Goal: Information Seeking & Learning: Learn about a topic

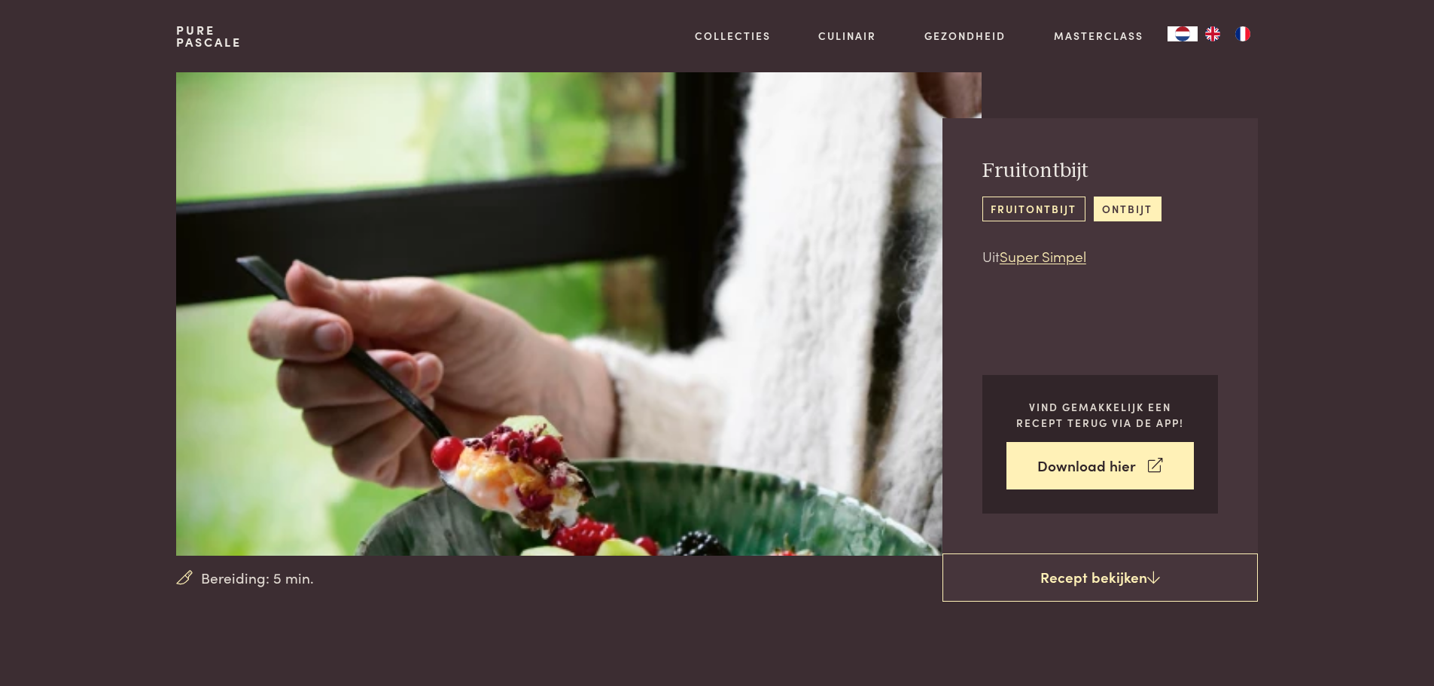
click at [1031, 204] on link "fruitontbijt" at bounding box center [1033, 208] width 103 height 25
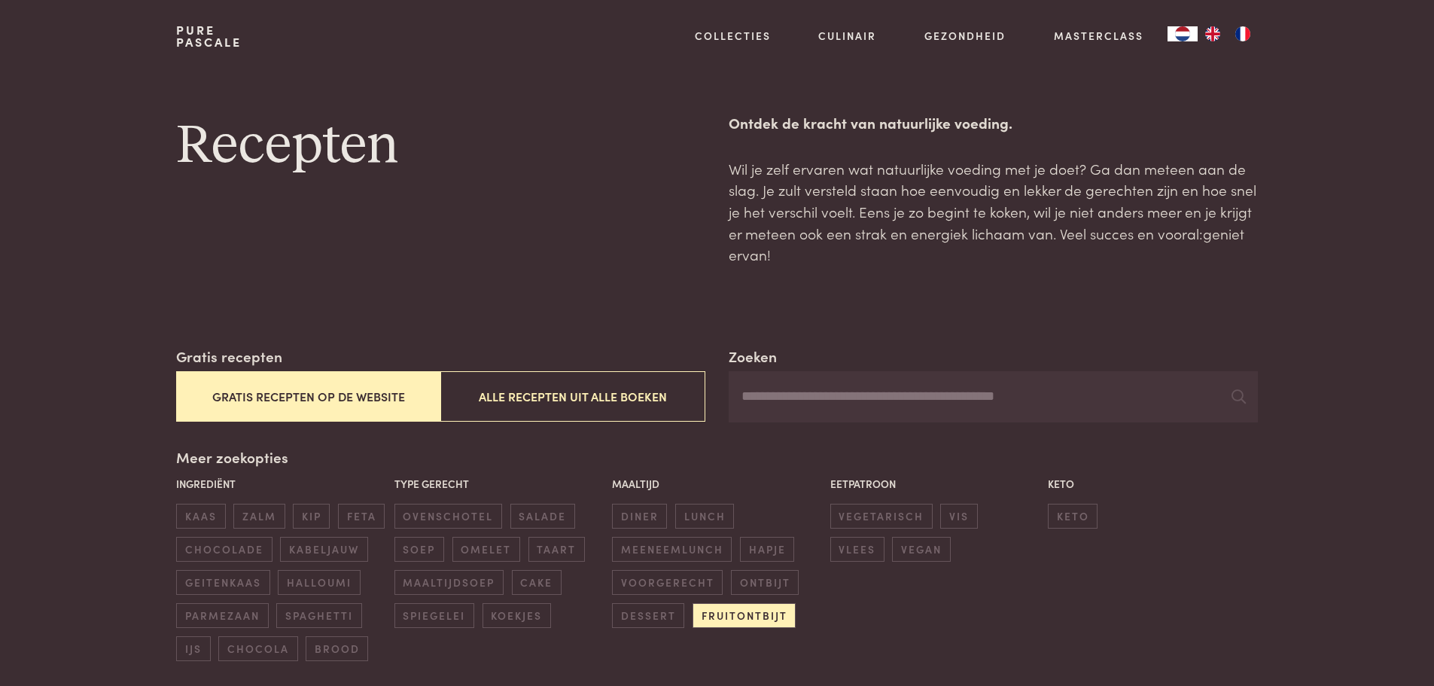
click at [315, 406] on button "Gratis recepten op de website" at bounding box center [308, 396] width 264 height 50
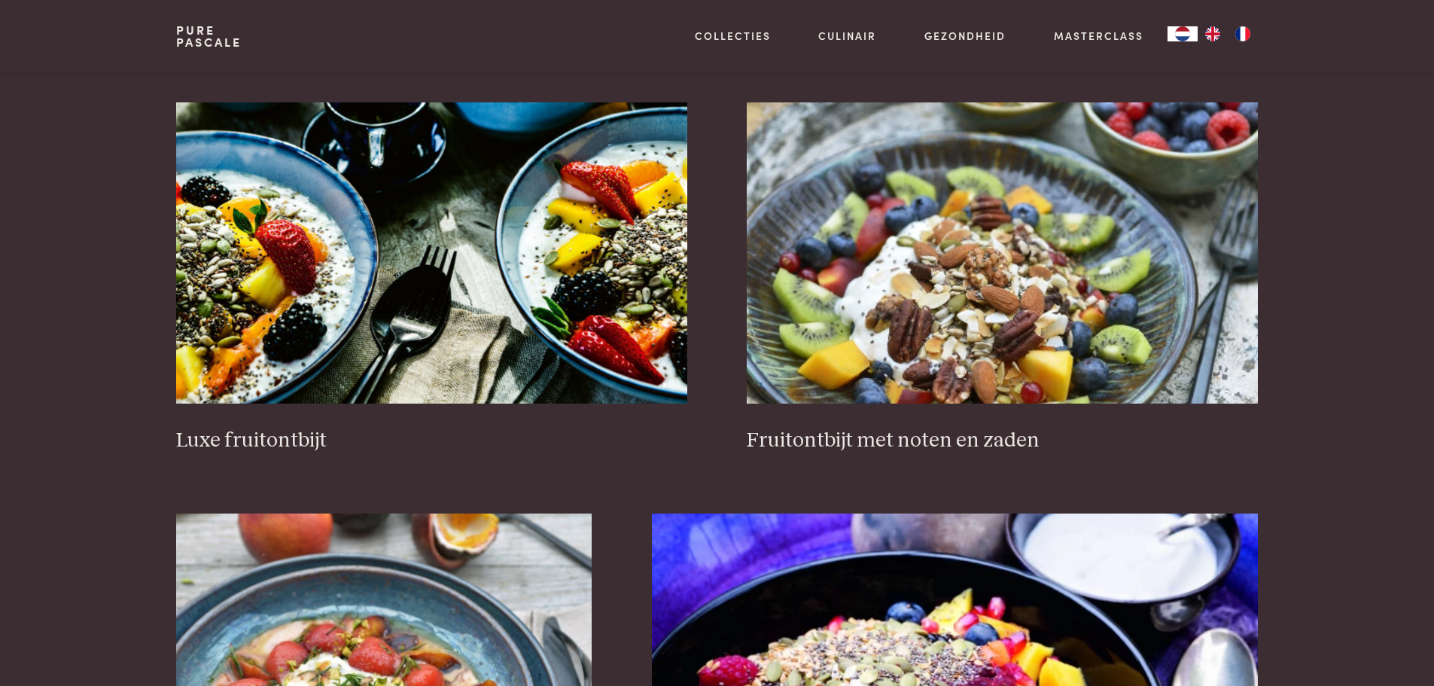
scroll to position [496, 0]
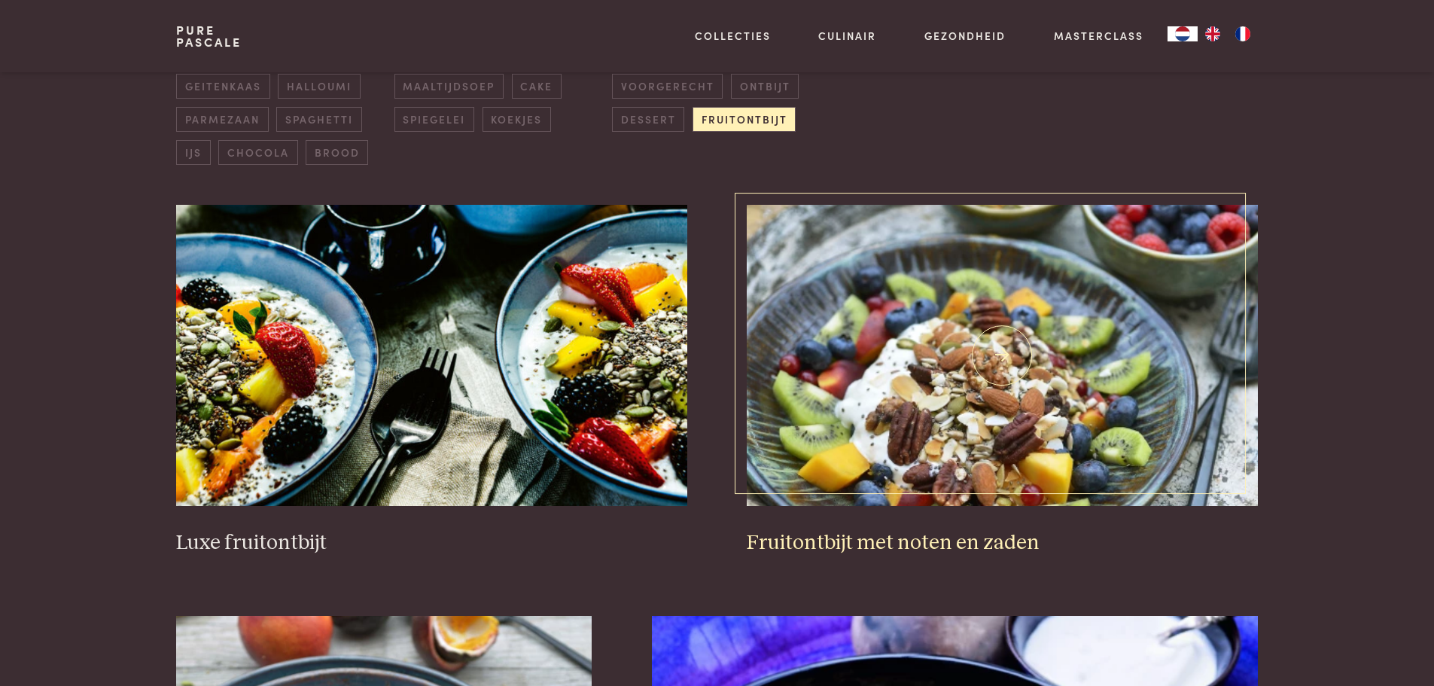
click at [910, 542] on h3 "Fruitontbijt met noten en zaden" at bounding box center [1002, 543] width 510 height 26
click at [249, 546] on h3 "Luxe fruitontbijt" at bounding box center [431, 543] width 510 height 26
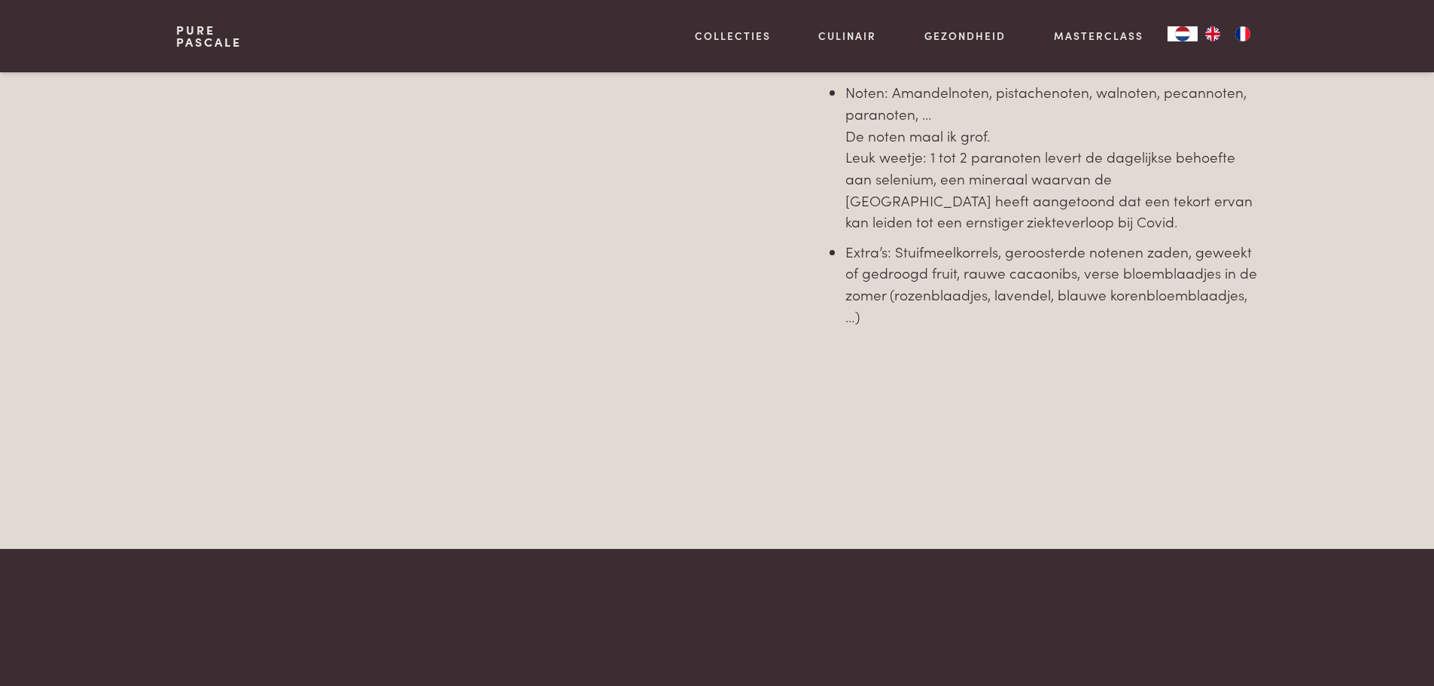
scroll to position [1732, 0]
